Goal: Task Accomplishment & Management: Complete application form

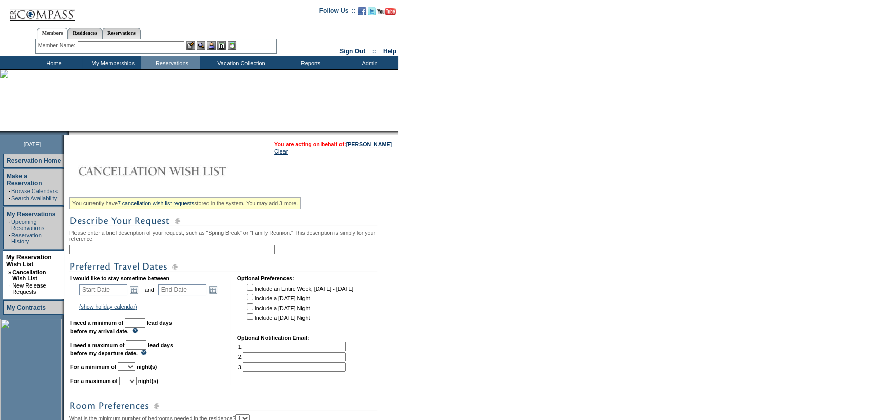
drag, startPoint x: 151, startPoint y: 253, endPoint x: 363, endPoint y: 213, distance: 216.2
click at [151, 253] on input "text" at bounding box center [171, 249] width 205 height 9
type input "2027 end of May Watercolor"
click at [127, 294] on input "text" at bounding box center [103, 289] width 48 height 11
type input "Start Date"
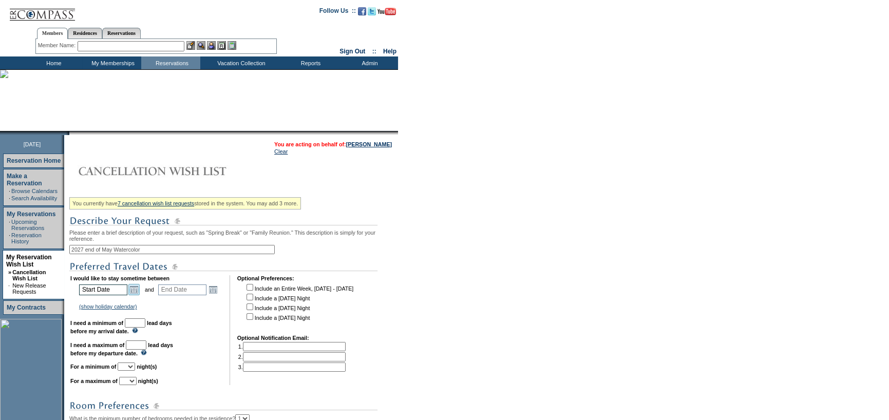
click at [136, 290] on link "Open the calendar popup." at bounding box center [133, 289] width 11 height 11
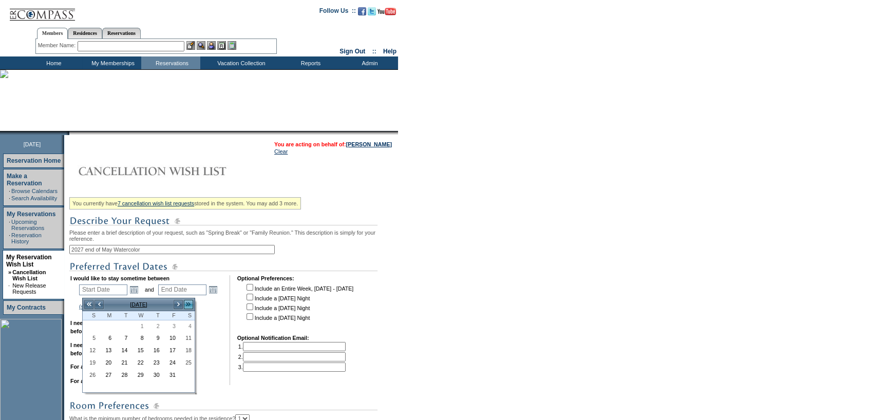
click at [190, 302] on link ">>" at bounding box center [188, 304] width 10 height 10
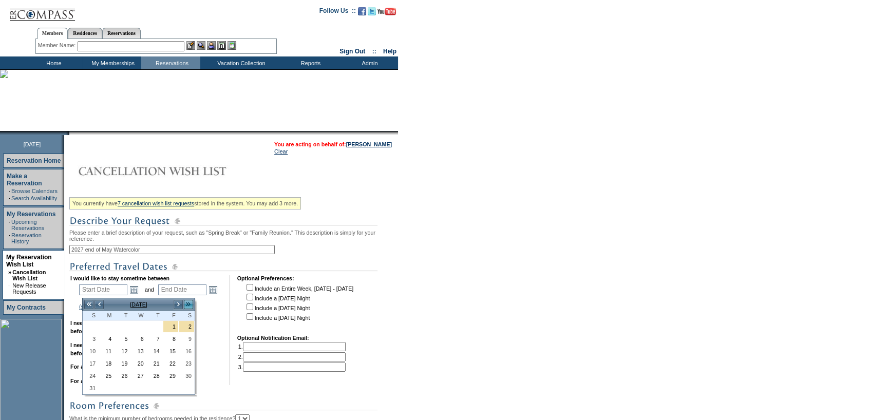
click at [190, 302] on link ">>" at bounding box center [188, 304] width 10 height 10
click at [180, 303] on link ">" at bounding box center [178, 304] width 10 height 10
click at [187, 360] on link "22" at bounding box center [186, 363] width 15 height 11
type input "[DATE]"
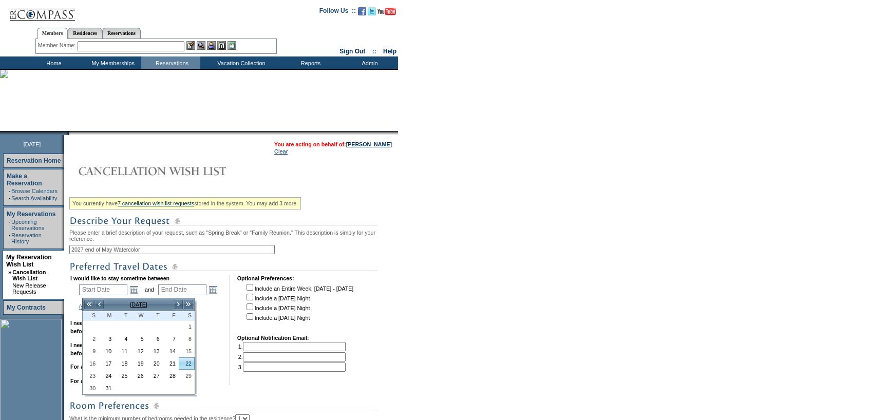
type input "[DATE]"
type input "599"
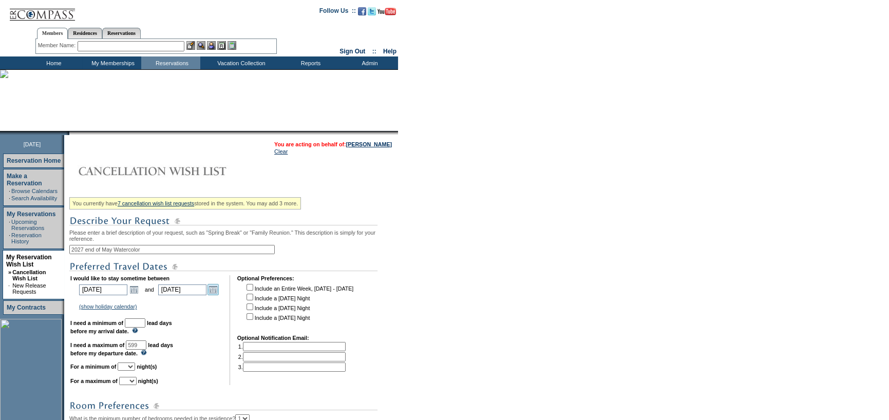
click at [214, 291] on link "Open the calendar popup." at bounding box center [212, 289] width 11 height 11
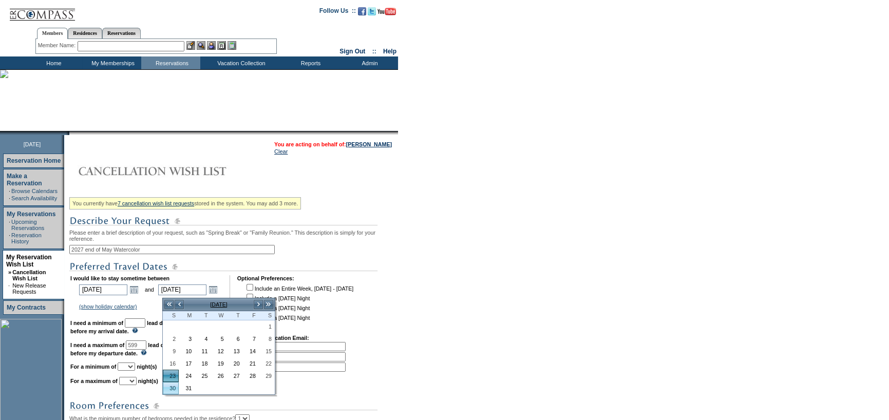
click at [164, 385] on link "30" at bounding box center [170, 387] width 15 height 11
type input "[DATE]"
type input "606"
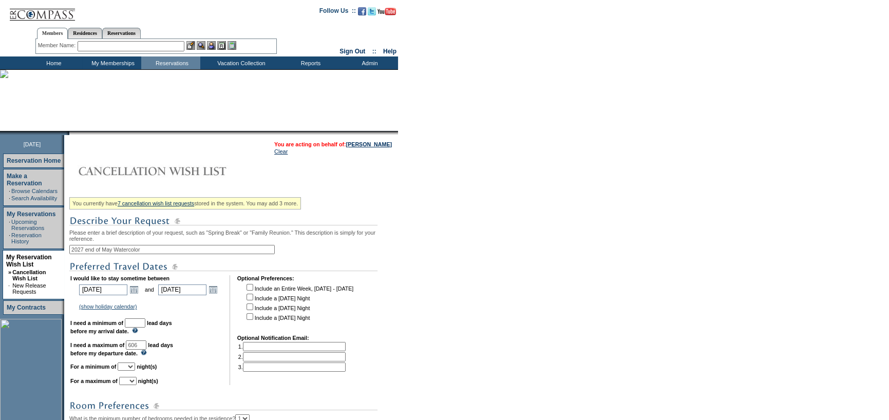
click at [145, 323] on input "text" at bounding box center [135, 322] width 21 height 9
type input "30"
drag, startPoint x: 142, startPoint y: 369, endPoint x: 148, endPoint y: 342, distance: 27.5
click at [135, 369] on select "1 2 3 4 5 6 7 8 9 10 11 12 13 14" at bounding box center [126, 366] width 17 height 8
select select "5"
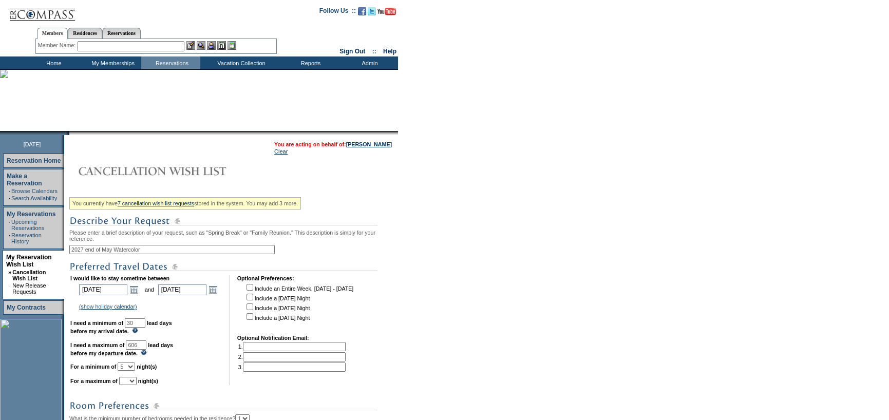
click at [130, 366] on select "1 2 3 4 5 6 7 8 9 10 11 12 13 14" at bounding box center [126, 366] width 17 height 8
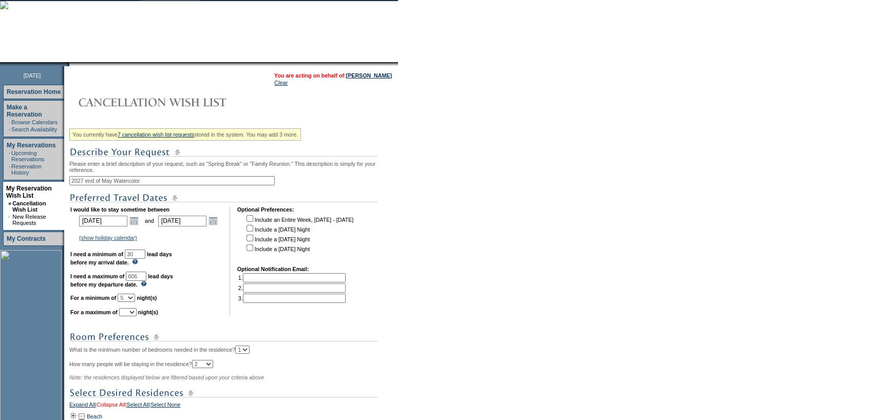
scroll to position [154, 0]
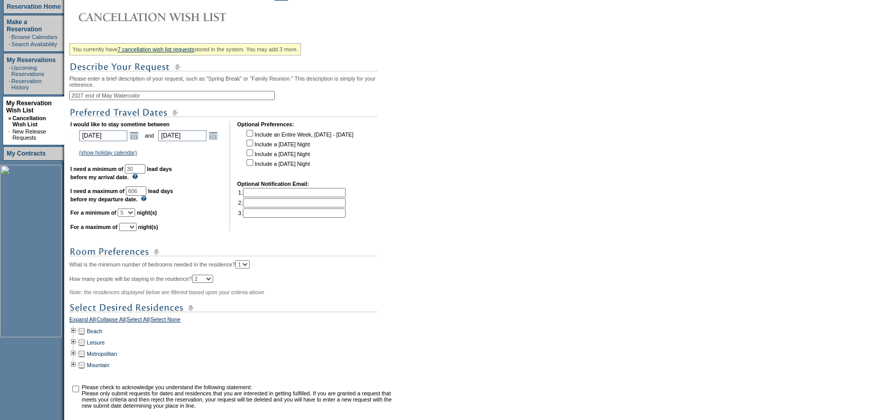
click at [133, 225] on td "I would like to stay sometime between [DATE] [DATE] Open the calendar popup. <<…" at bounding box center [146, 176] width 152 height 110
click at [133, 229] on select "1 2 3 4 5 6 7 8 9 10 11 12 13 14" at bounding box center [127, 227] width 17 height 8
select select "7"
click at [131, 227] on select "1 2 3 4 5 6 7 8 9 10 11 12 13 14" at bounding box center [127, 227] width 17 height 8
click at [78, 337] on td at bounding box center [73, 330] width 8 height 11
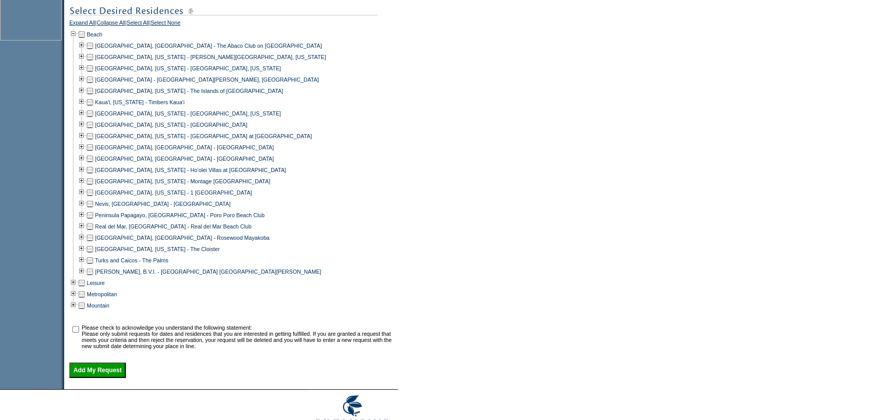
scroll to position [462, 0]
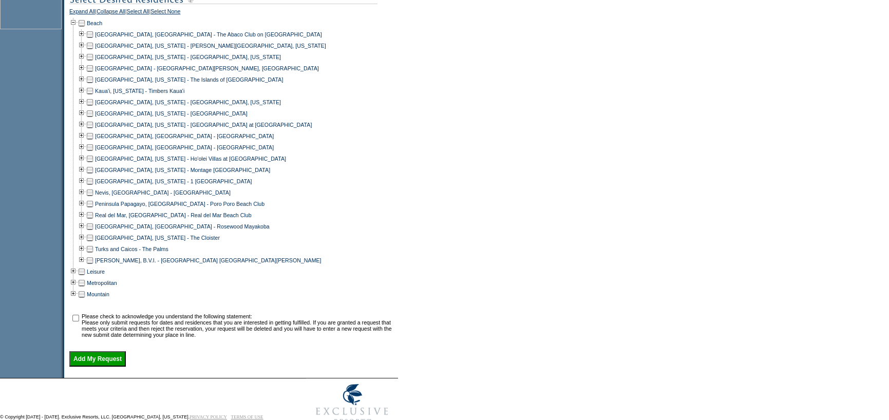
click at [92, 63] on td at bounding box center [90, 56] width 8 height 11
click at [79, 321] on input "checkbox" at bounding box center [75, 318] width 7 height 7
checkbox input "true"
click at [84, 367] on input "Add My Request" at bounding box center [97, 358] width 56 height 15
